Goal: Information Seeking & Learning: Learn about a topic

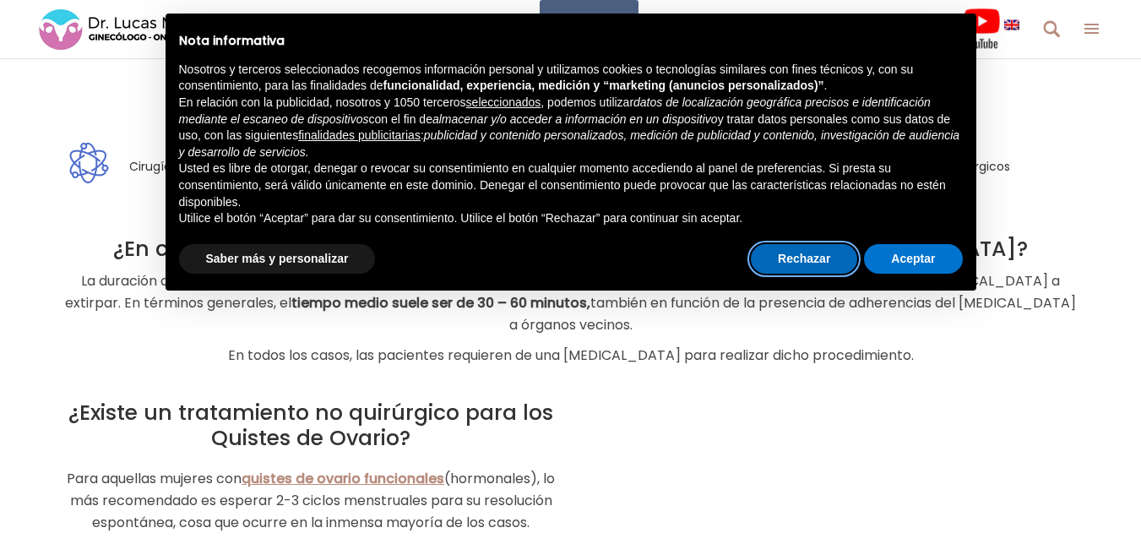
click at [807, 257] on button "Rechazar" at bounding box center [804, 259] width 106 height 30
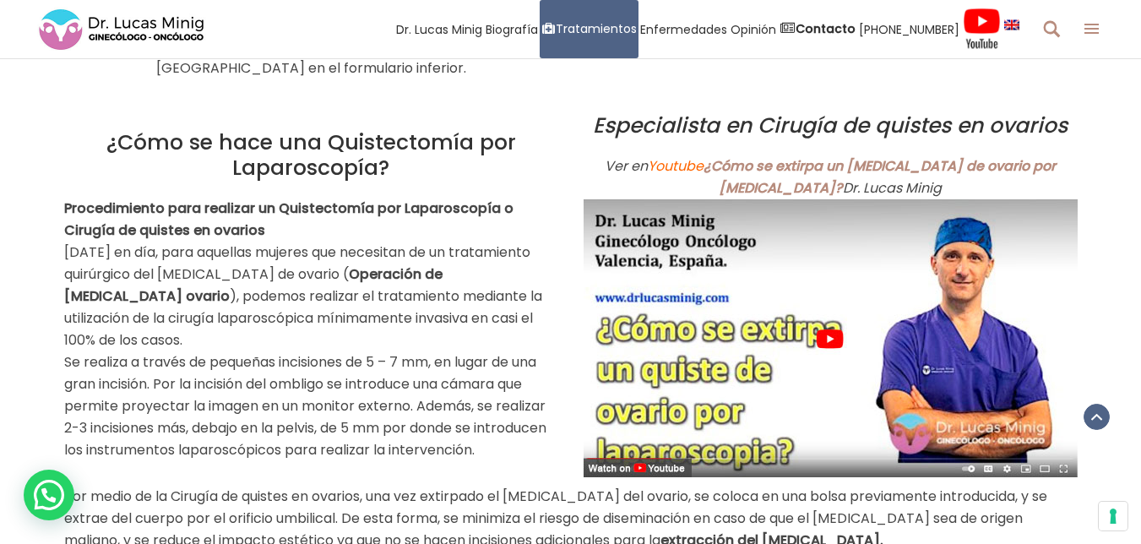
scroll to position [1061, 0]
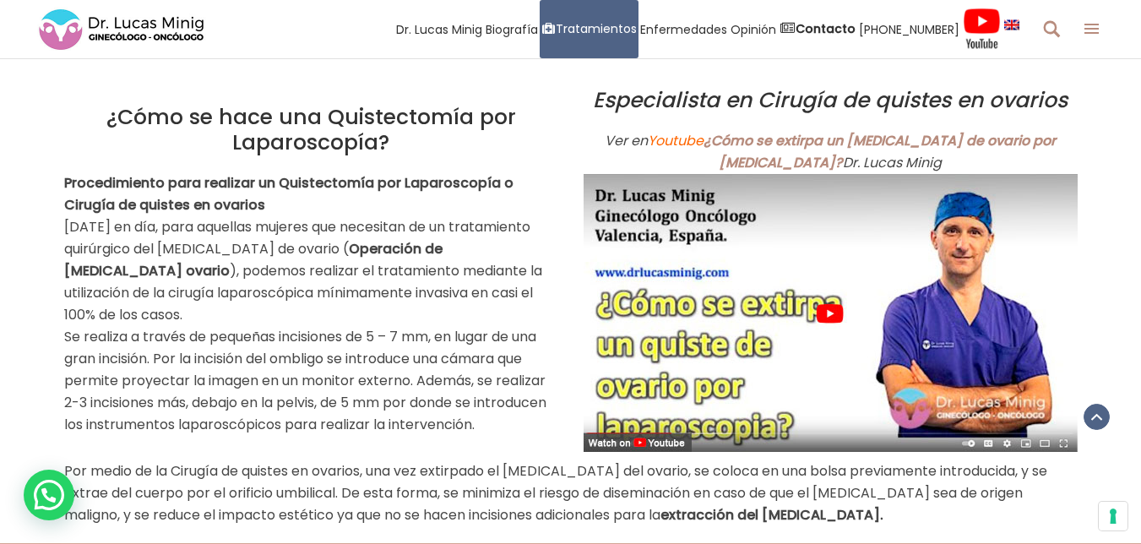
click at [827, 290] on img at bounding box center [830, 313] width 494 height 278
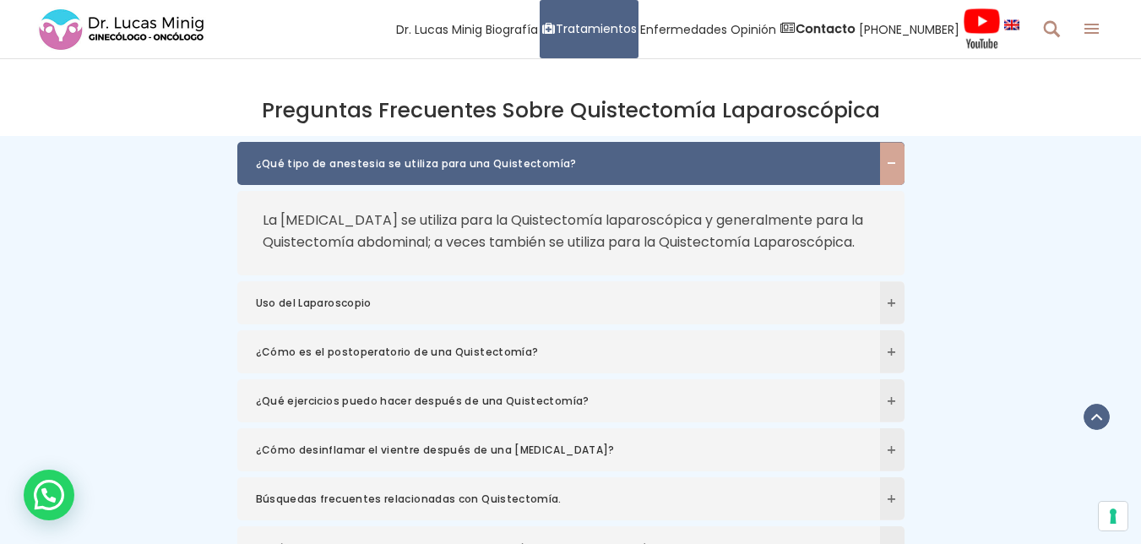
scroll to position [4016, 0]
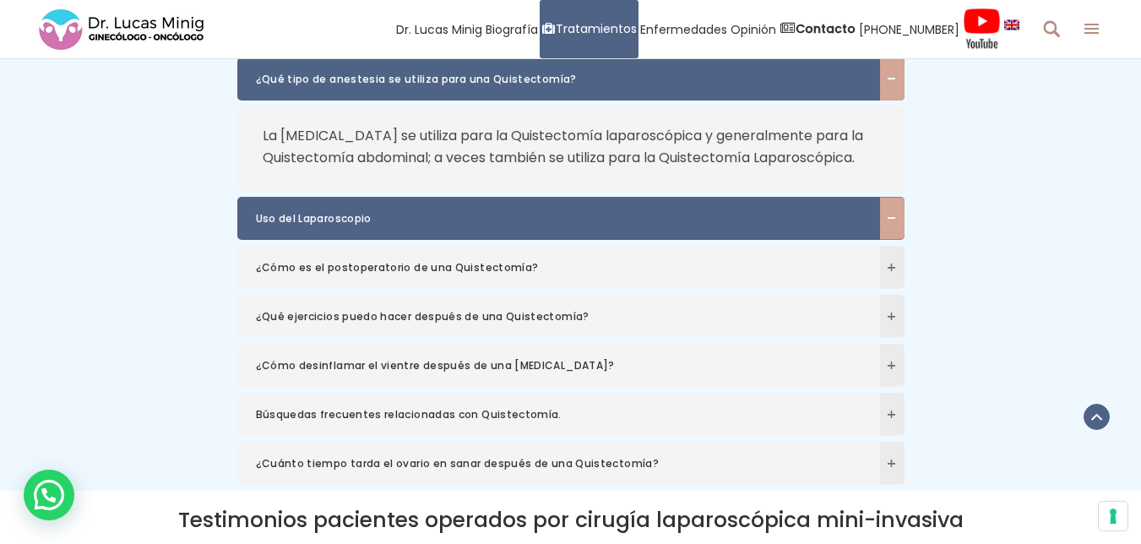
click at [327, 213] on span "Uso del Laparoscopio" at bounding box center [554, 218] width 597 height 17
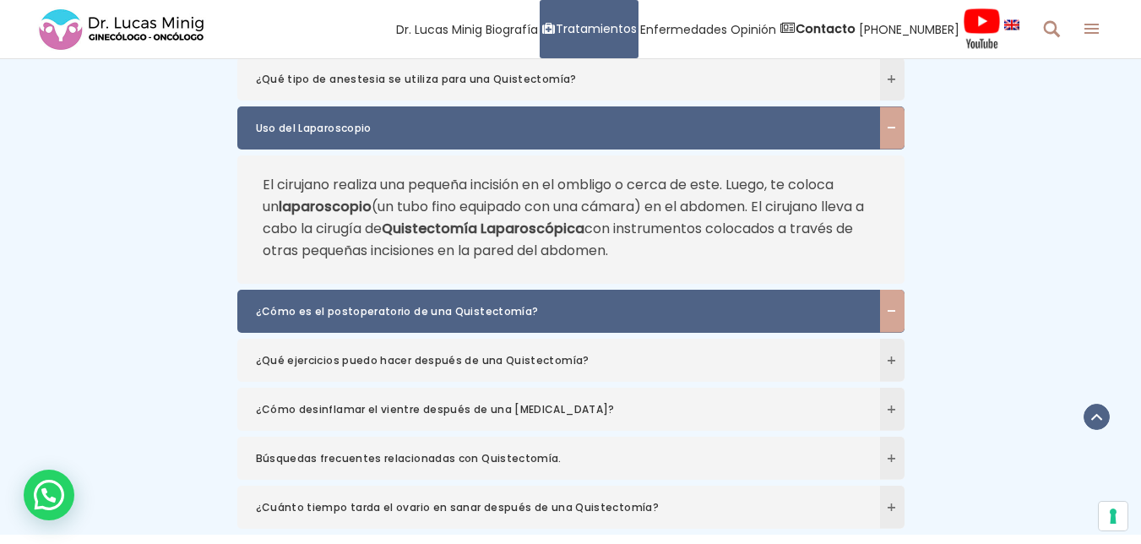
click at [393, 308] on span "¿Cómo es el postoperatorio de una Quistectomía?" at bounding box center [554, 311] width 597 height 17
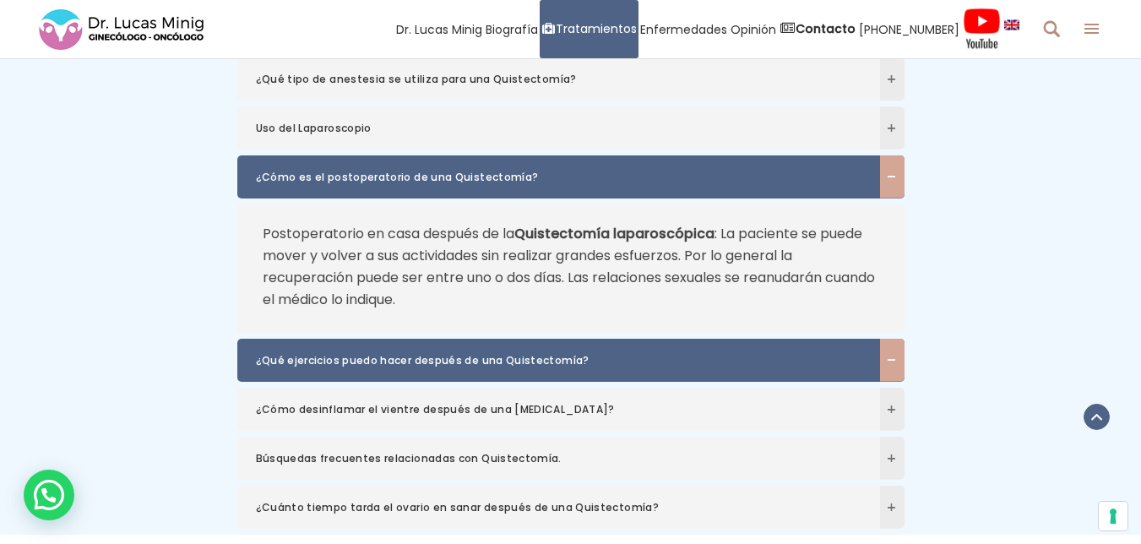
click at [379, 356] on span "¿Qué ejercicios puedo hacer después de una Quistectomía?" at bounding box center [554, 360] width 597 height 17
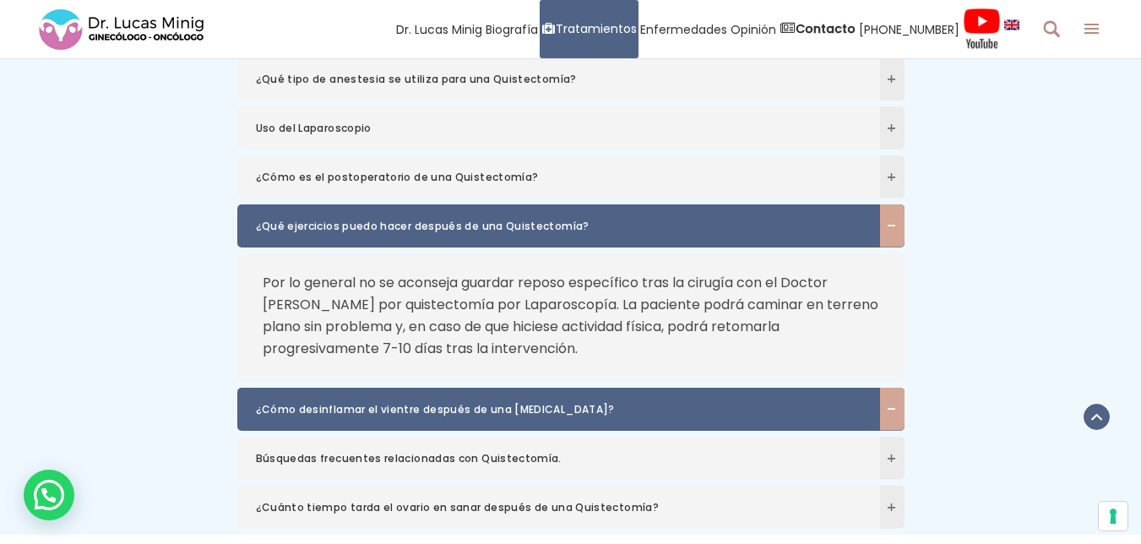
click at [395, 405] on span "¿Cómo desinflamar el vientre después de una laparoscopia?" at bounding box center [554, 409] width 597 height 17
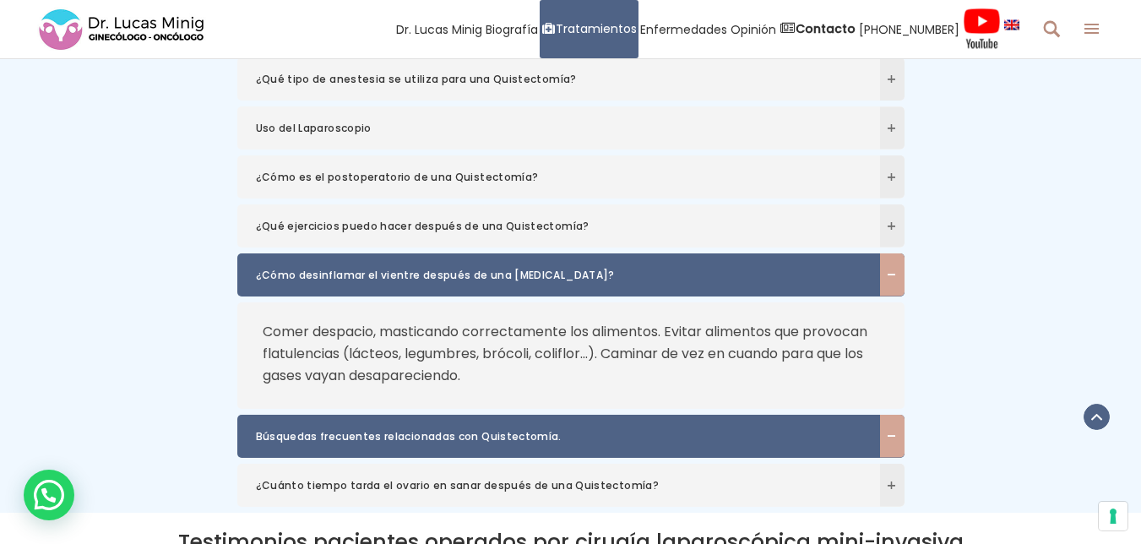
click at [317, 432] on span "Búsquedas frecuentes relacionadas con Quistectomía." at bounding box center [554, 436] width 597 height 17
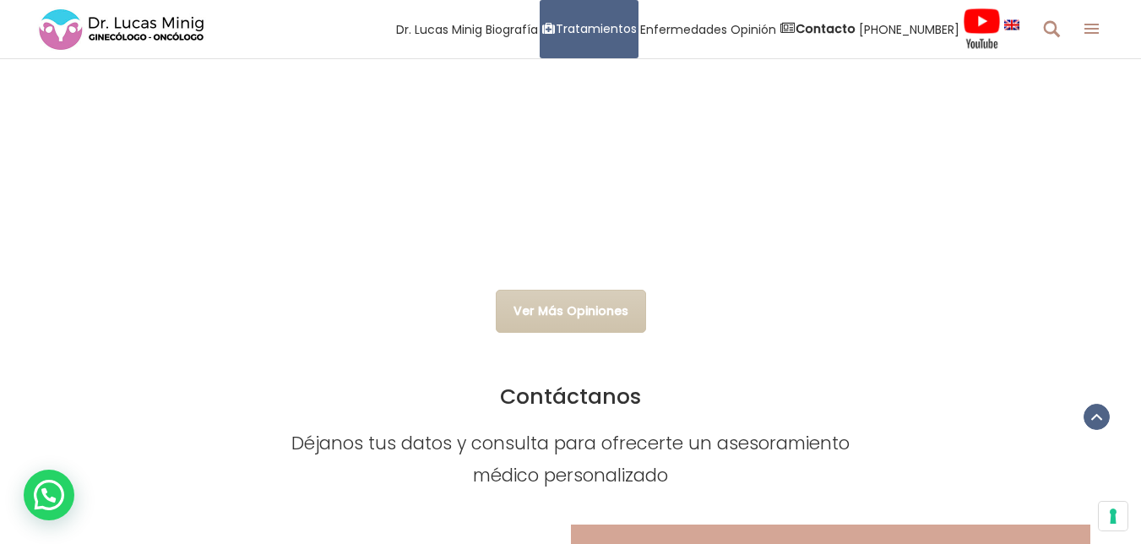
scroll to position [4691, 0]
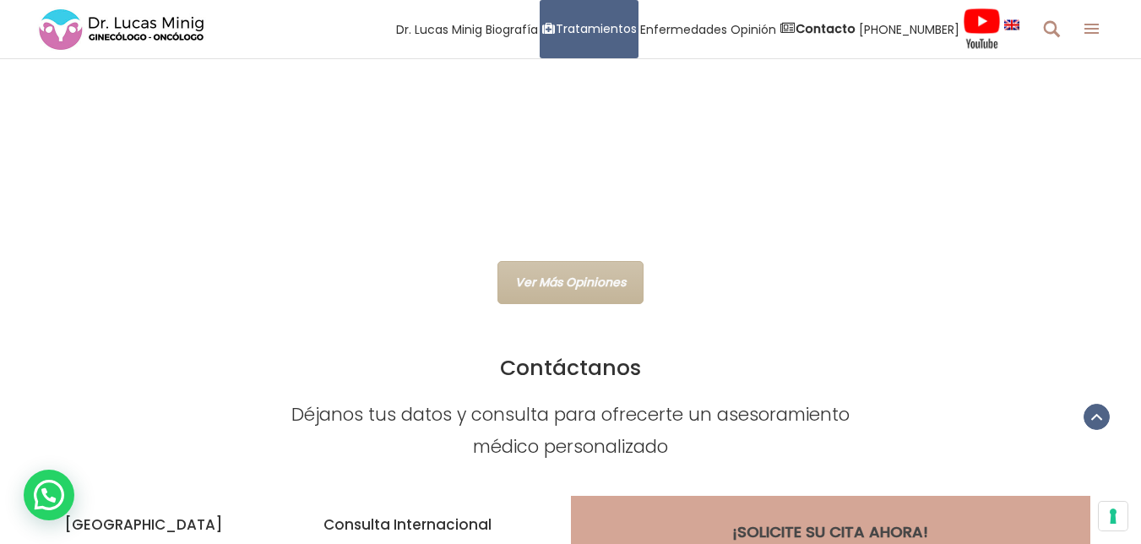
click at [560, 261] on link "Ver Más Opiniones" at bounding box center [570, 282] width 146 height 43
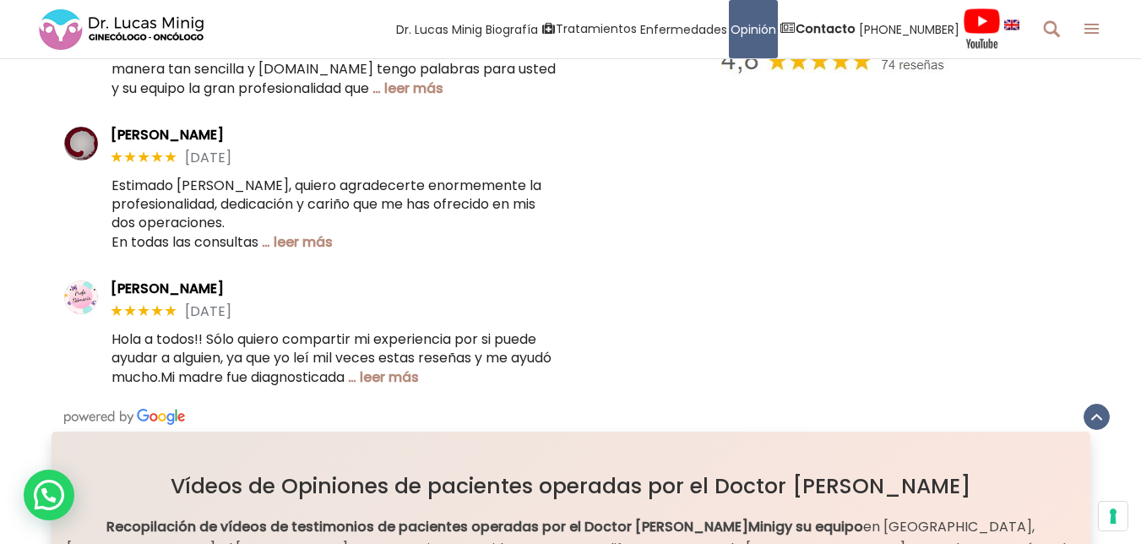
scroll to position [675, 0]
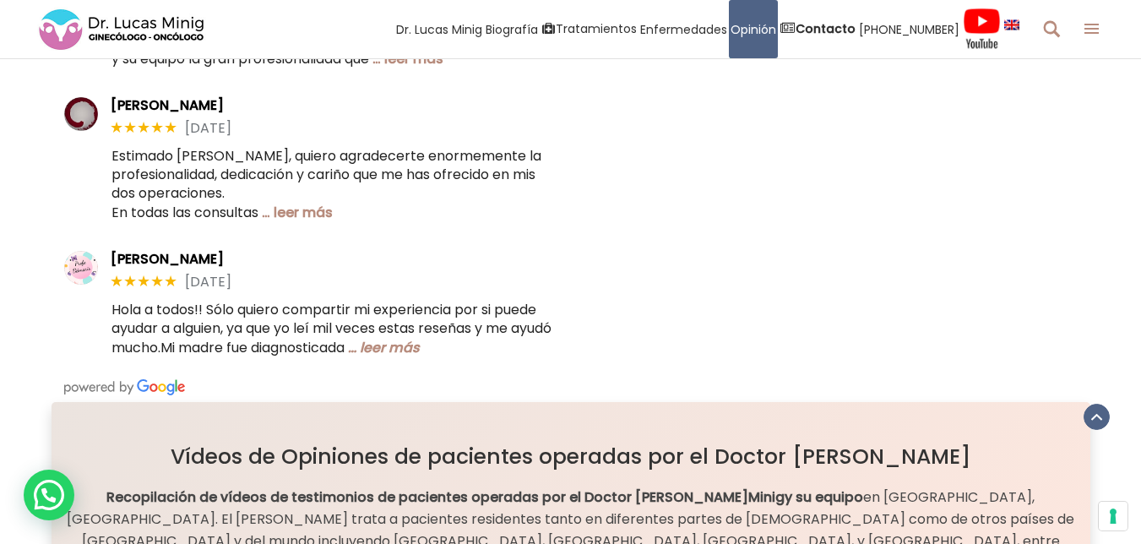
click at [420, 347] on link "… leer más" at bounding box center [384, 347] width 72 height 19
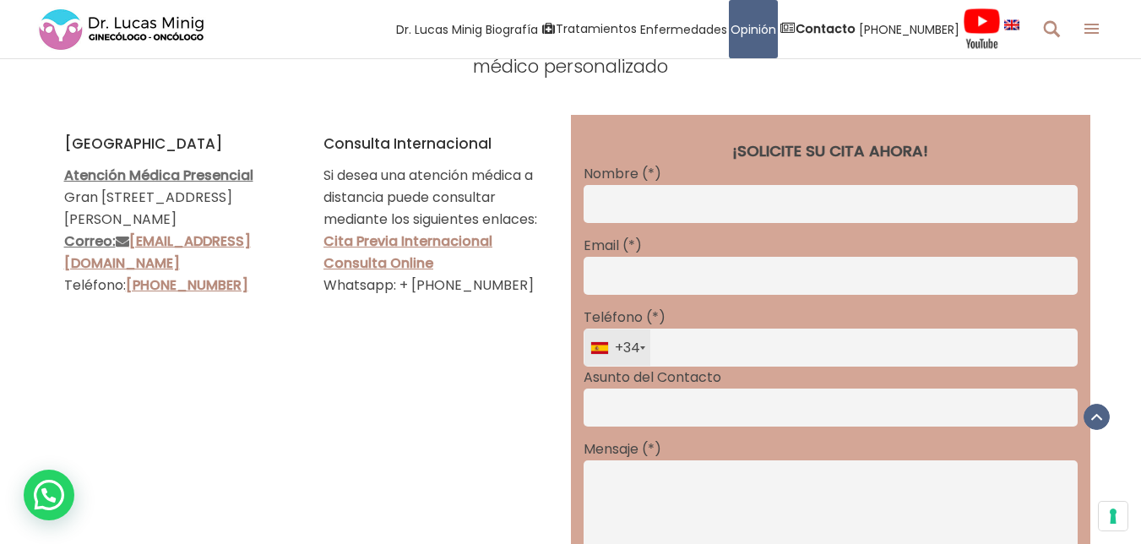
scroll to position [4982, 0]
